Goal: Complete application form

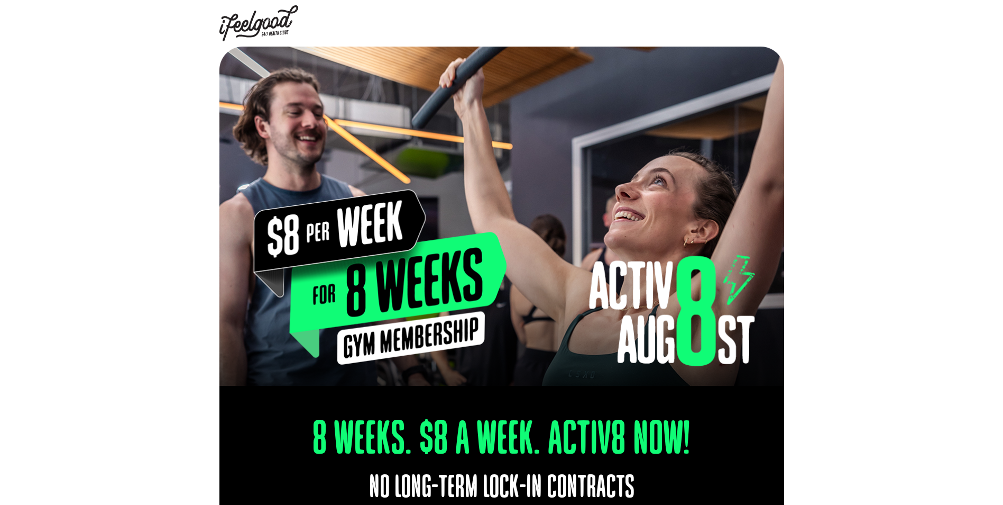
select select "Middle Park"
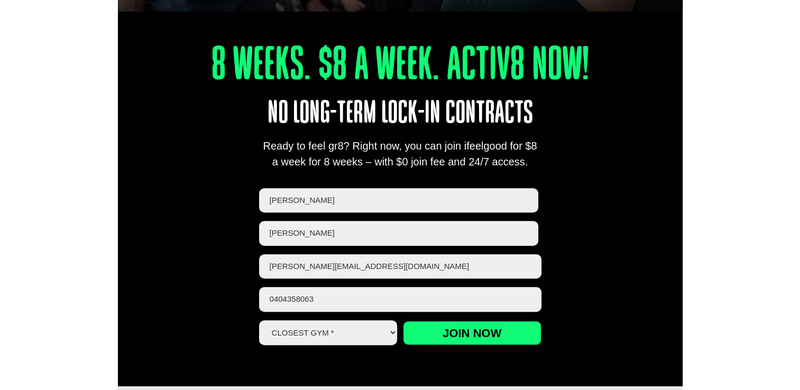
scroll to position [423, 0]
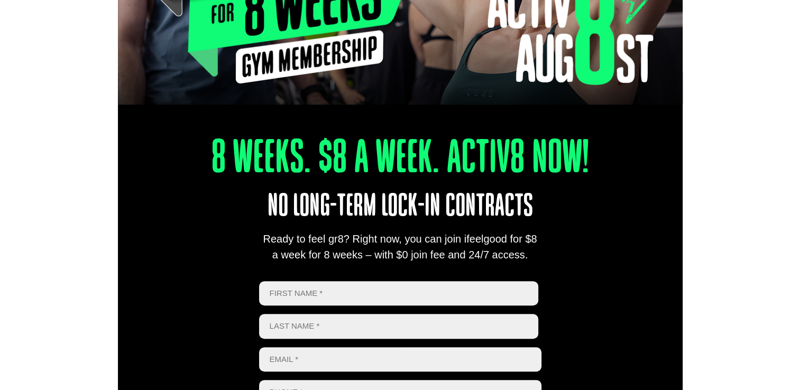
scroll to position [423, 0]
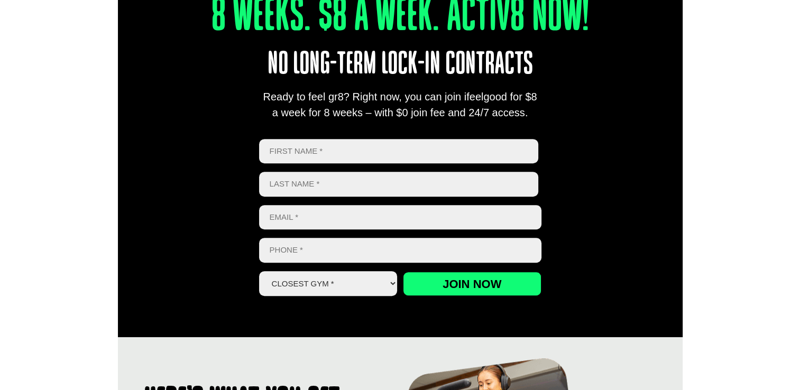
click at [347, 145] on input "First" at bounding box center [399, 151] width 280 height 25
type input "[PERSON_NAME]"
type input "[PERSON_NAME][EMAIL_ADDRESS][DOMAIN_NAME]"
type input "0404358063"
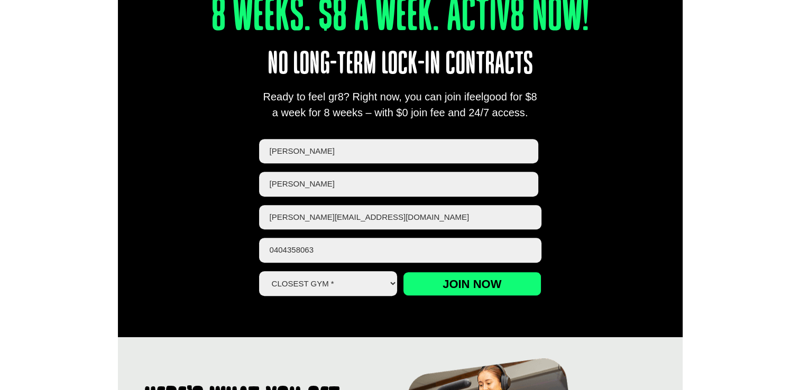
click at [337, 280] on select "Closest Gym * [GEOGRAPHIC_DATA] [GEOGRAPHIC_DATA] [GEOGRAPHIC_DATA] [GEOGRAPHIC…" at bounding box center [328, 283] width 139 height 25
select select "[GEOGRAPHIC_DATA]"
click at [259, 271] on select "Closest Gym * [GEOGRAPHIC_DATA] [GEOGRAPHIC_DATA] [GEOGRAPHIC_DATA] [GEOGRAPHIC…" at bounding box center [328, 283] width 139 height 25
drag, startPoint x: 664, startPoint y: 185, endPoint x: 655, endPoint y: 190, distance: 10.4
click at [664, 185] on div "8 Weeks. $8 A Week. Activ8 Now! No long-term lock-in contracts Ready to feel gr…" at bounding box center [400, 133] width 565 height 407
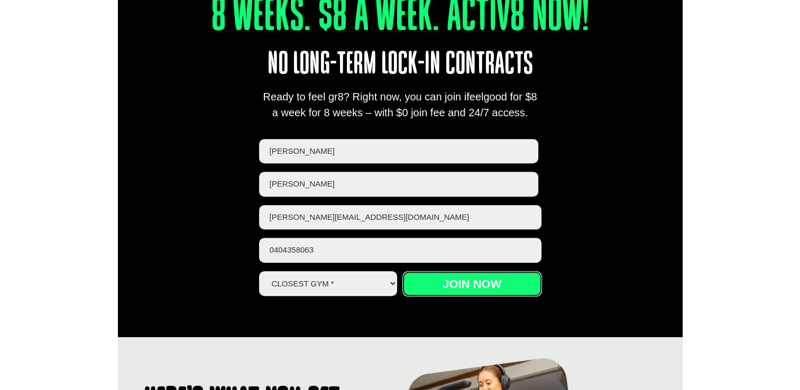
click at [534, 282] on input "Join now" at bounding box center [472, 284] width 139 height 24
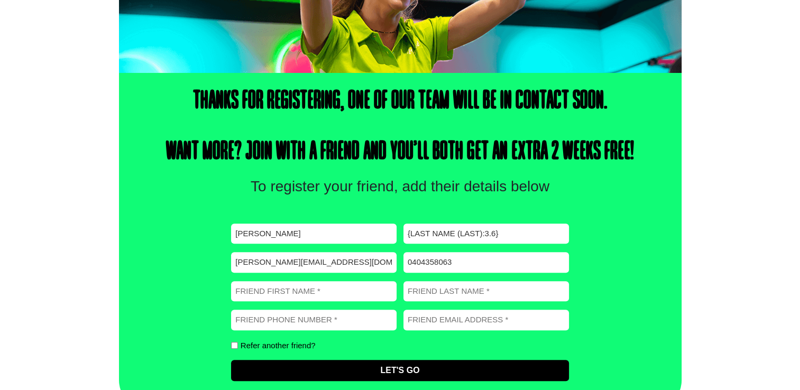
scroll to position [309, 0]
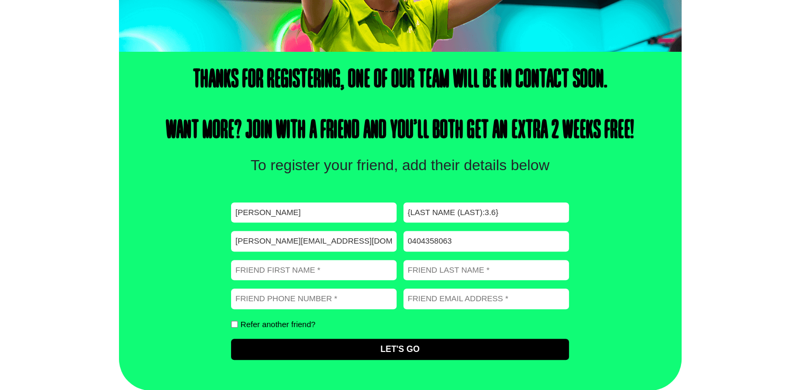
click at [104, 149] on div "Thanks for registering, one of our team will be in contact soon. Want more? Joi…" at bounding box center [400, 221] width 800 height 339
